Goal: Transaction & Acquisition: Book appointment/travel/reservation

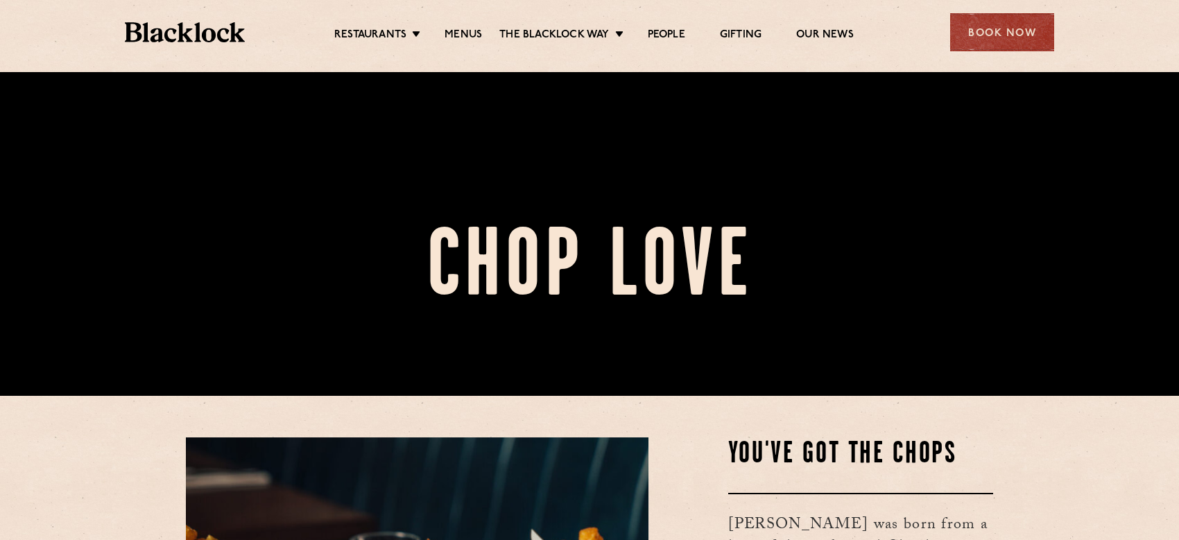
scroll to position [347, 0]
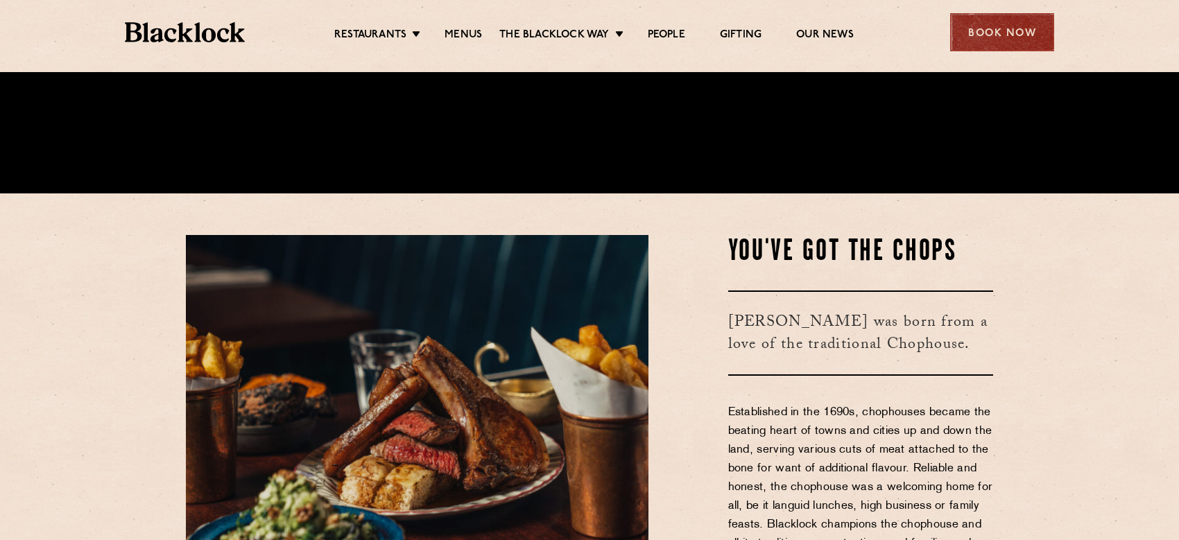
click at [982, 40] on div "Book Now" at bounding box center [1002, 32] width 104 height 38
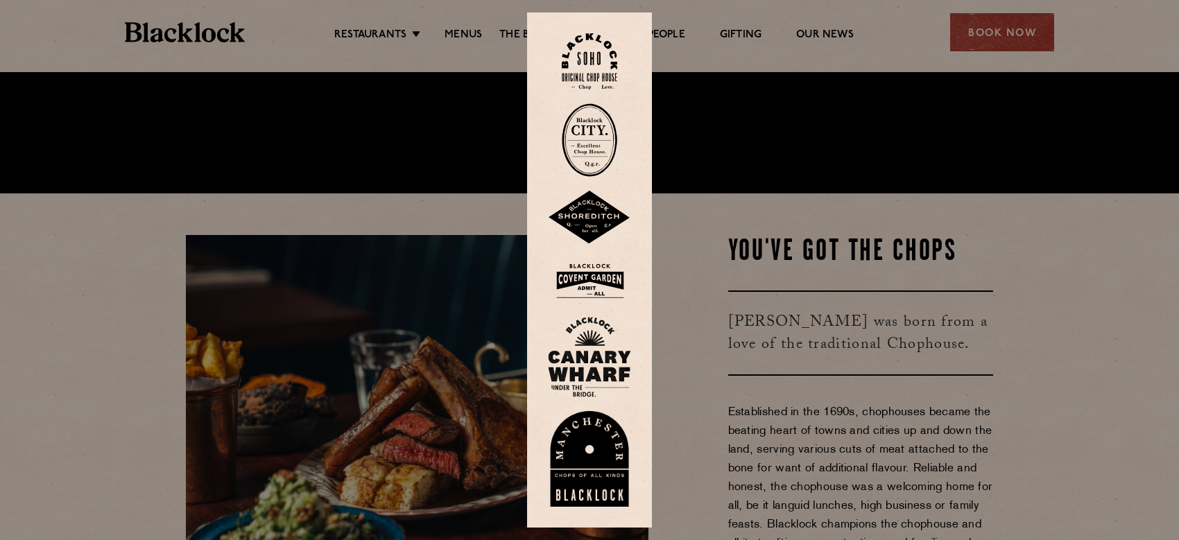
click at [614, 291] on img at bounding box center [589, 281] width 83 height 45
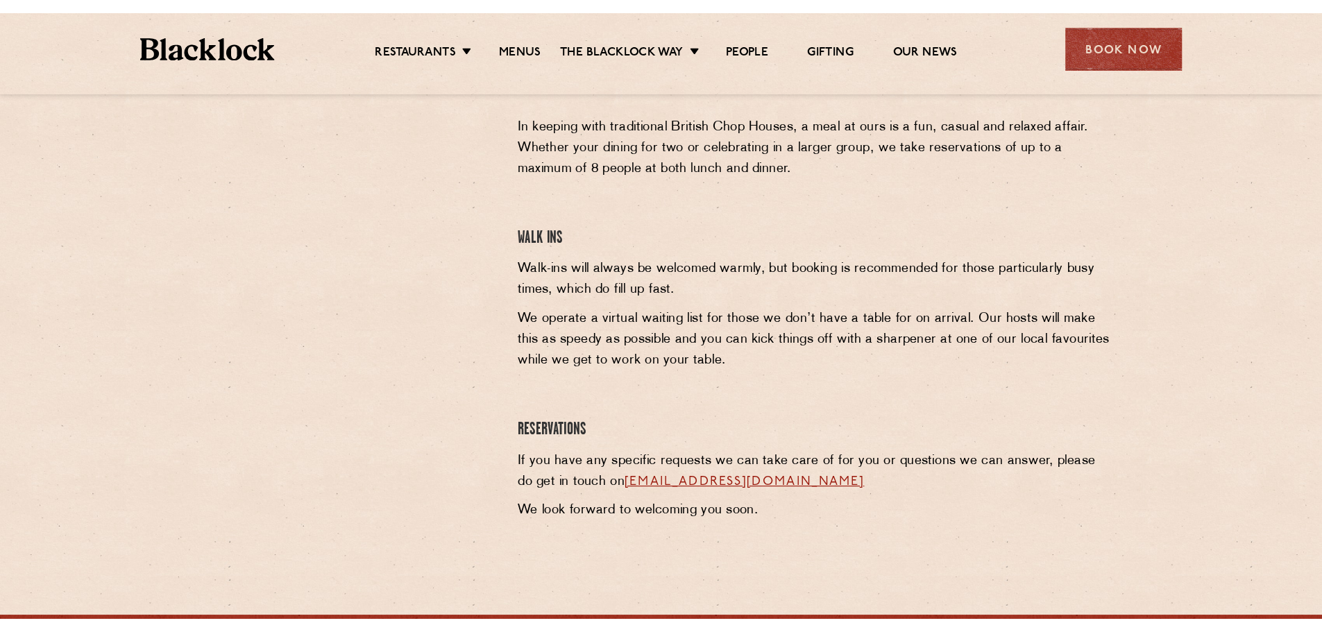
scroll to position [486, 0]
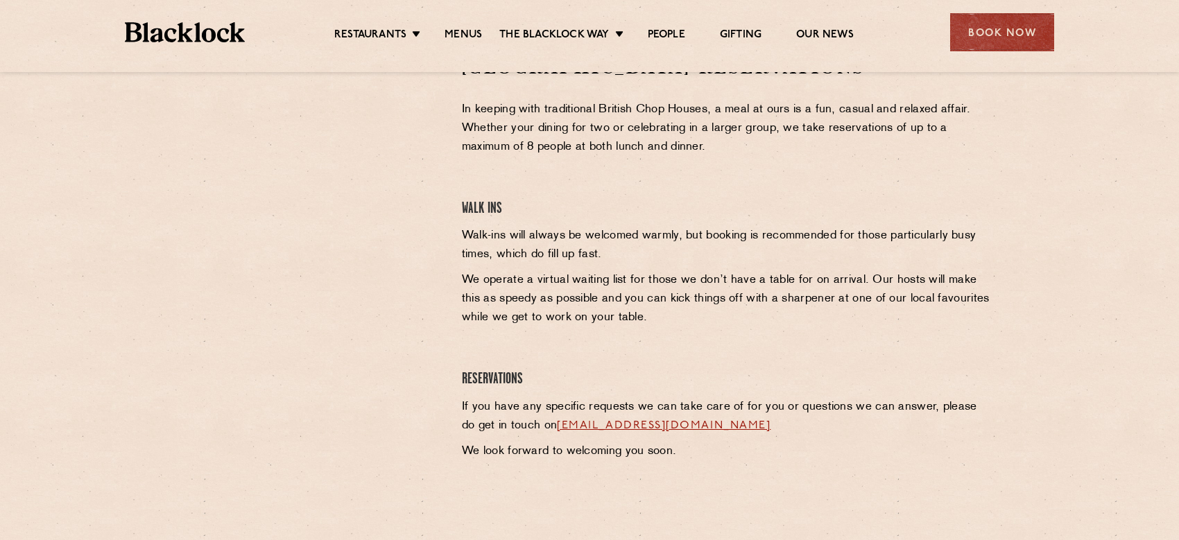
click at [212, 185] on div at bounding box center [313, 160] width 255 height 209
drag, startPoint x: 178, startPoint y: 169, endPoint x: 239, endPoint y: 143, distance: 66.9
click at [178, 168] on div at bounding box center [314, 262] width 276 height 413
click at [232, 339] on div at bounding box center [314, 262] width 276 height 413
